Goal: Task Accomplishment & Management: Manage account settings

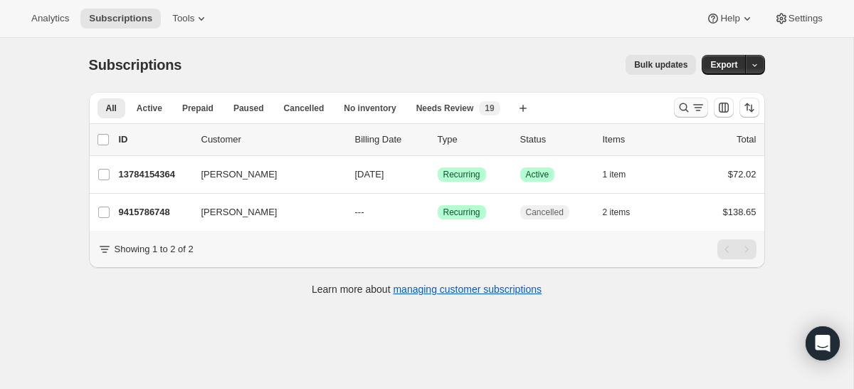
click at [692, 111] on icon "Search and filter results" at bounding box center [698, 107] width 14 height 14
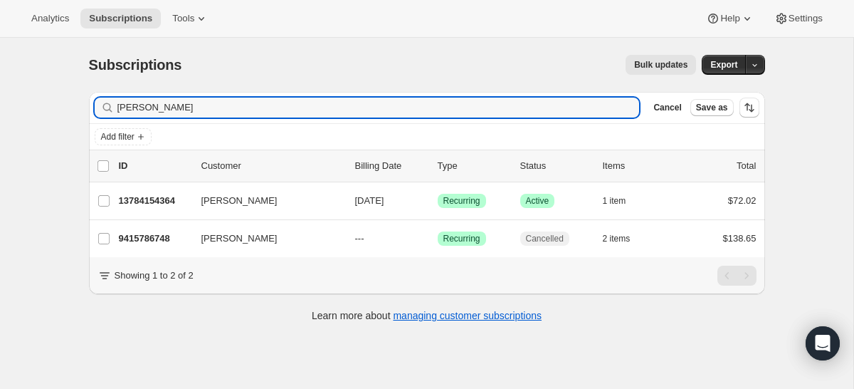
drag, startPoint x: 201, startPoint y: 110, endPoint x: 12, endPoint y: 107, distance: 188.7
click at [16, 108] on div "Subscriptions. This page is ready Subscriptions Bulk updates More actions Bulk …" at bounding box center [426, 232] width 853 height 389
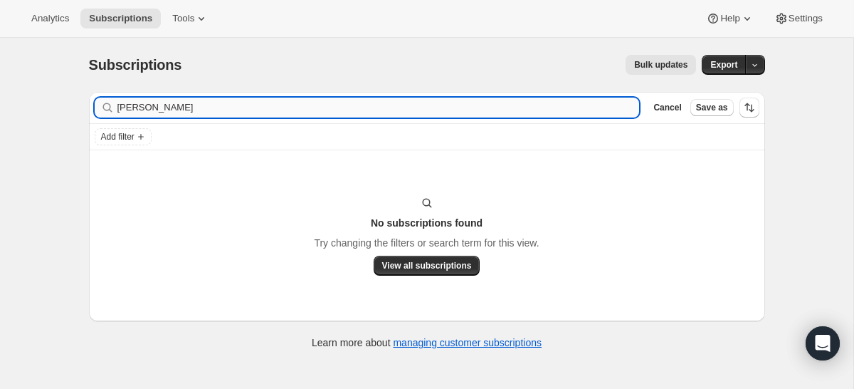
click at [122, 109] on input "[PERSON_NAME]" at bounding box center [378, 108] width 522 height 20
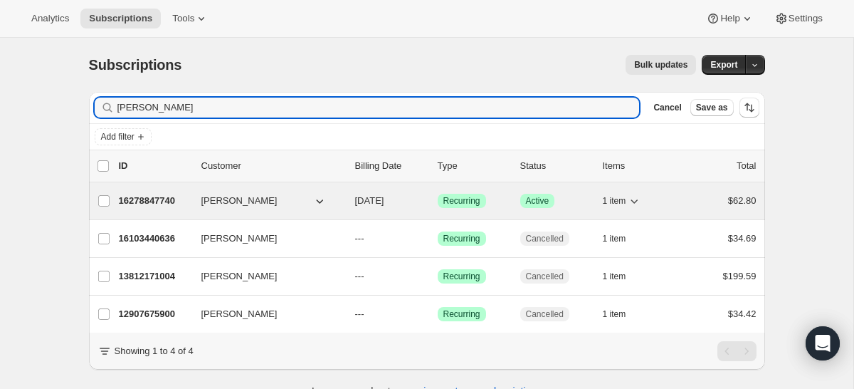
type input "[PERSON_NAME]"
click at [177, 198] on p "16278847740" at bounding box center [154, 201] width 71 height 14
